Goal: Find specific page/section: Find specific page/section

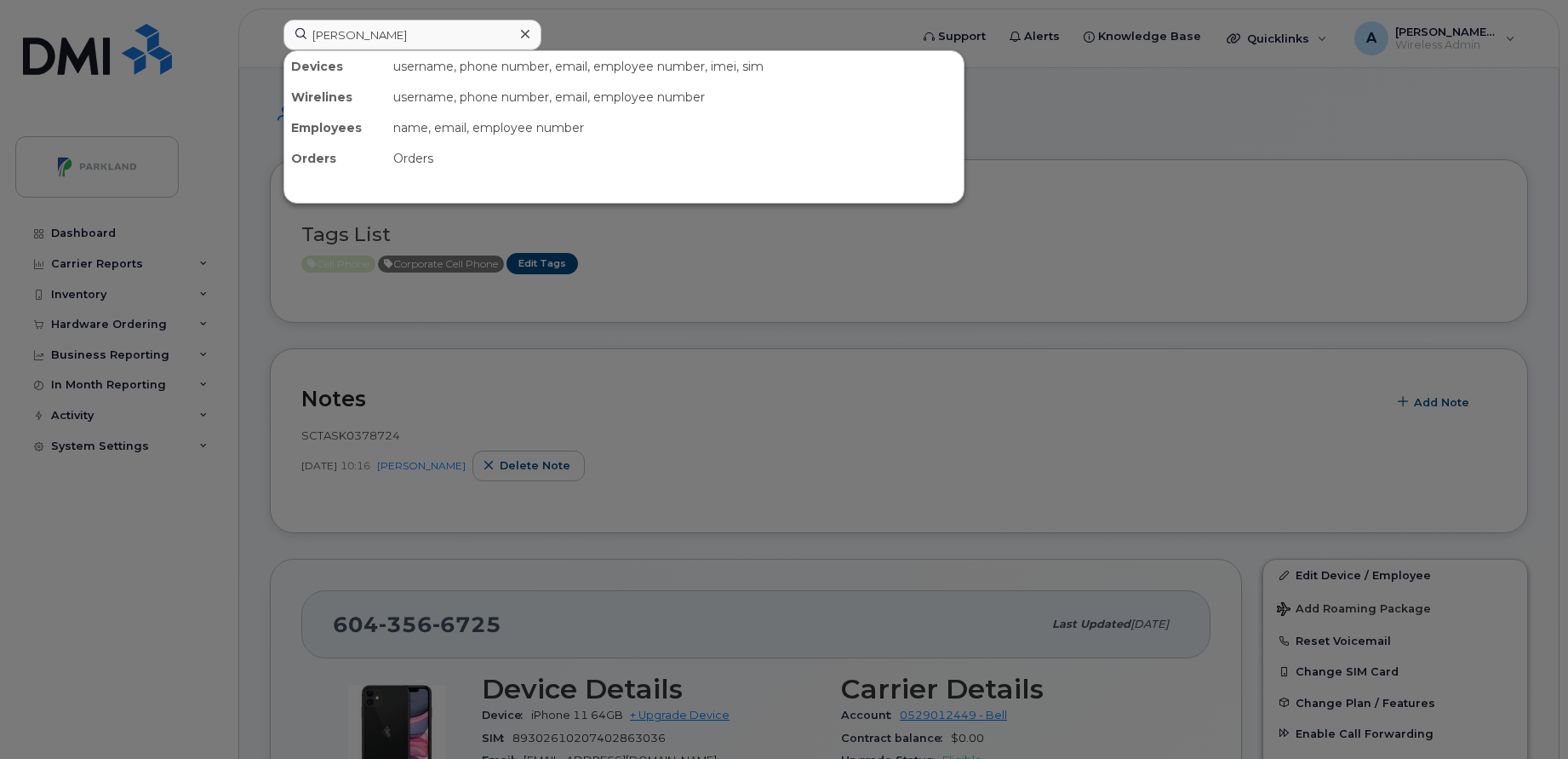
scroll to position [429, 0]
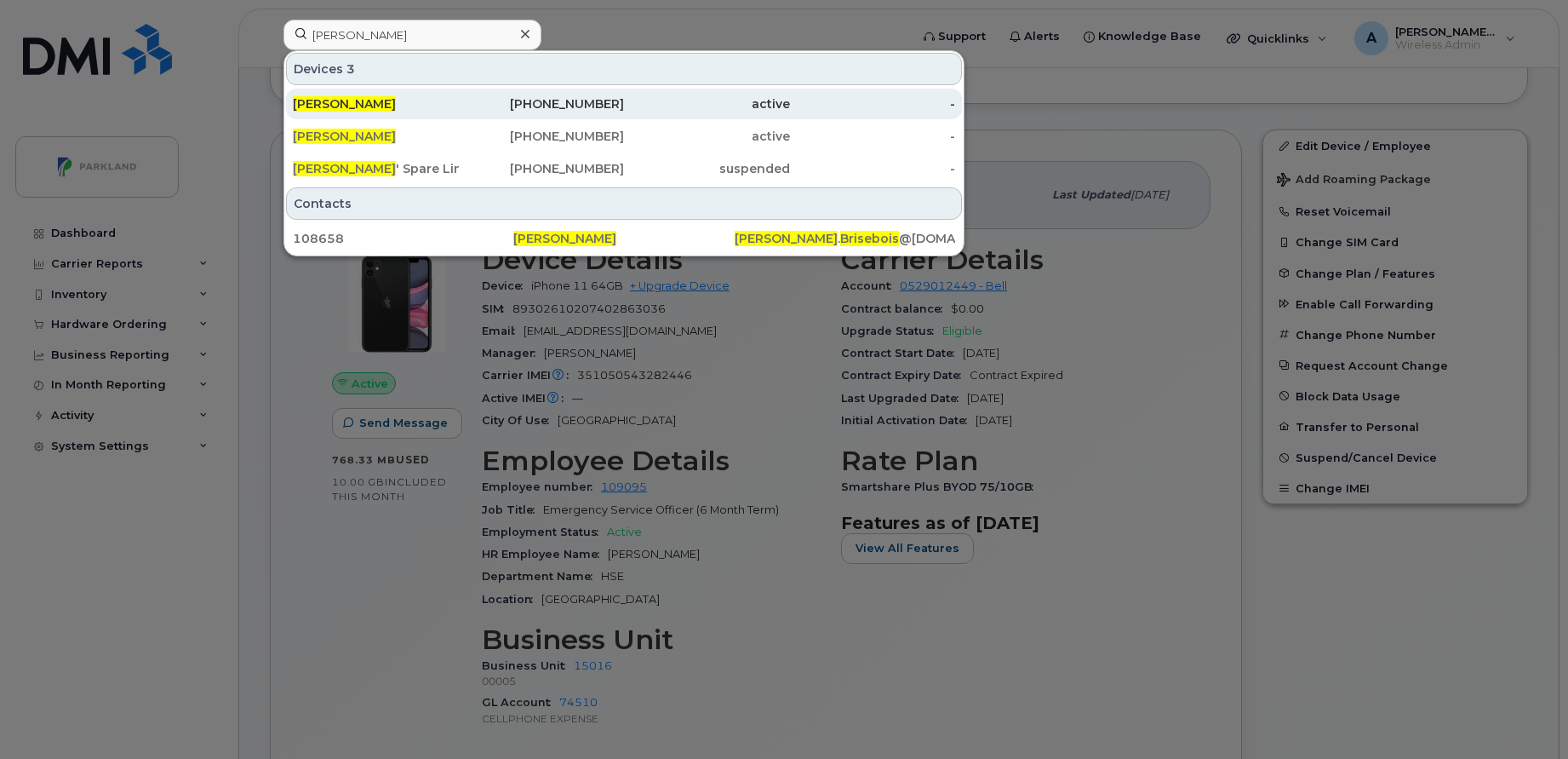
type input "[PERSON_NAME]"
click at [674, 99] on div "active" at bounding box center [706, 104] width 166 height 17
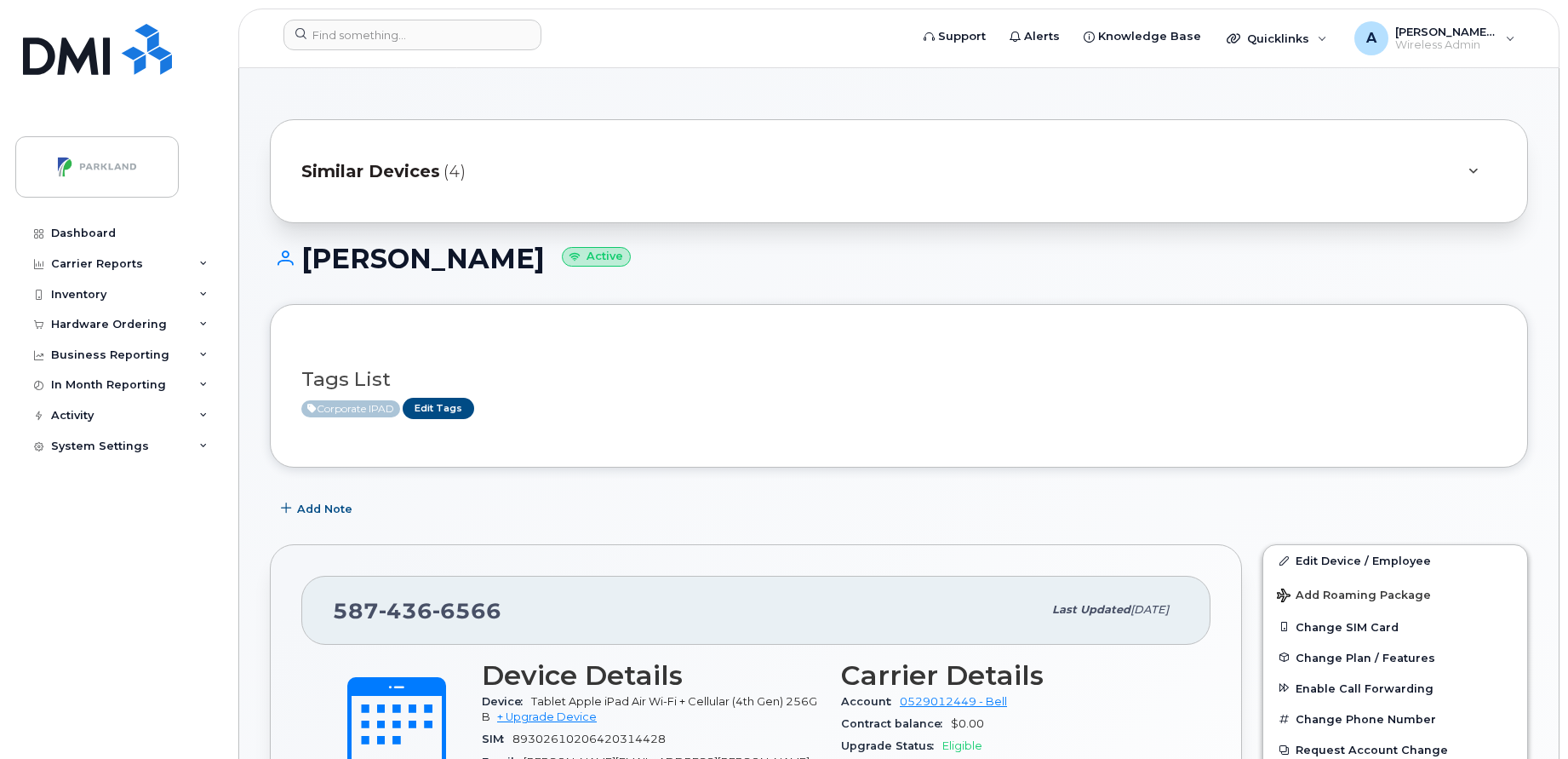
click at [379, 162] on span "Similar Devices" at bounding box center [371, 171] width 139 height 25
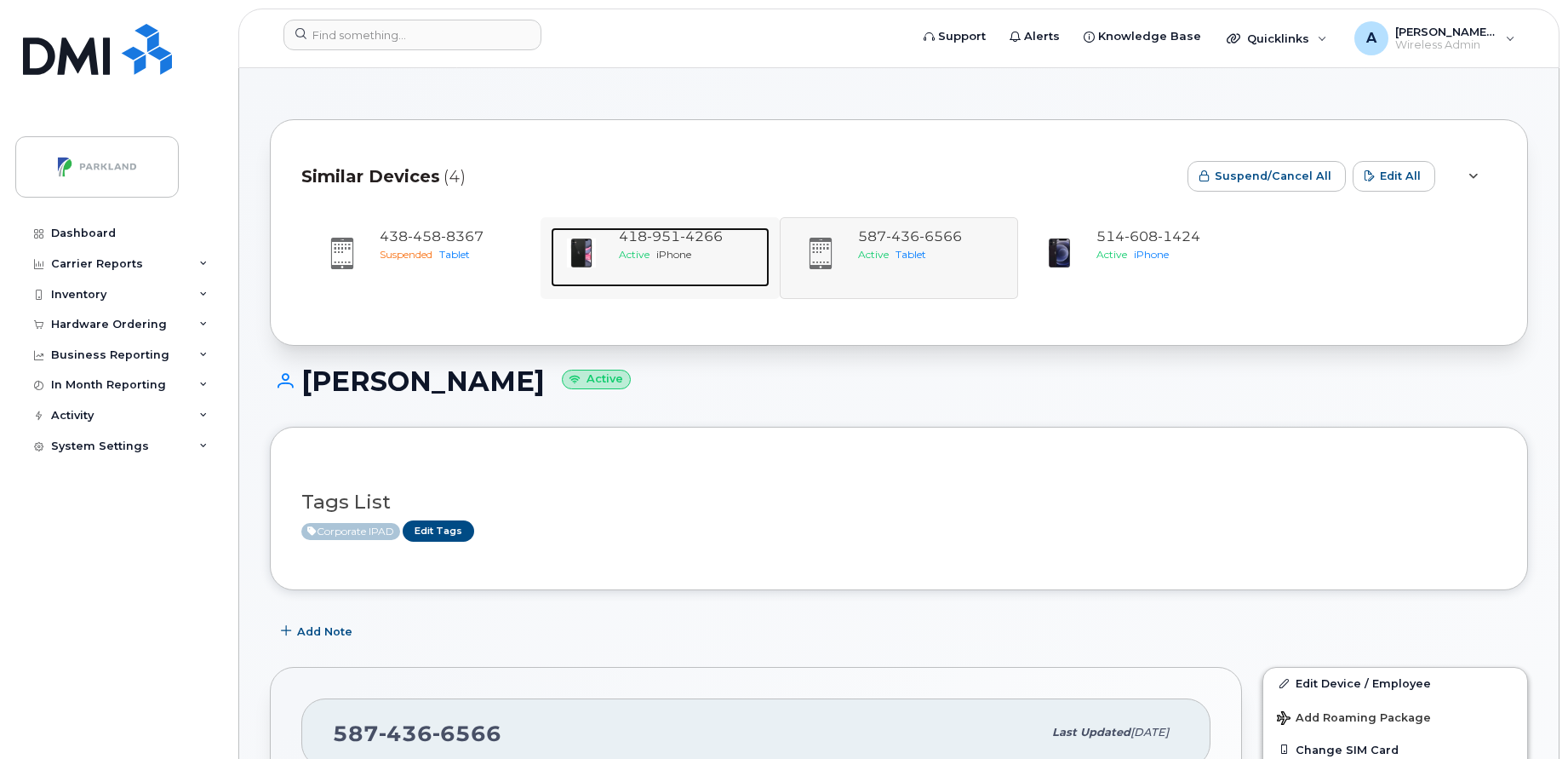
click at [646, 252] on span "Active" at bounding box center [634, 254] width 31 height 13
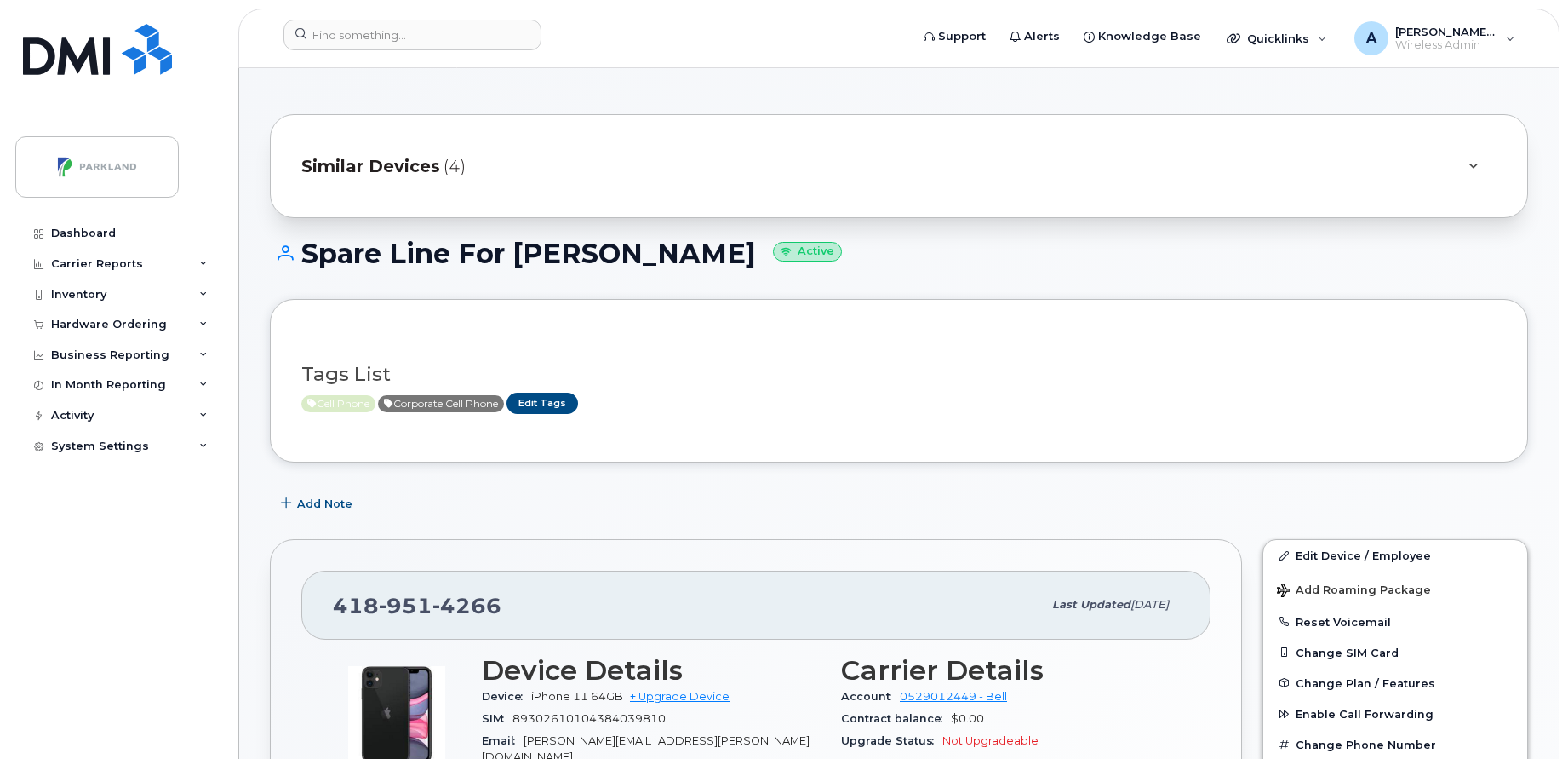
scroll to position [2, 0]
